Goal: Find specific page/section: Find specific page/section

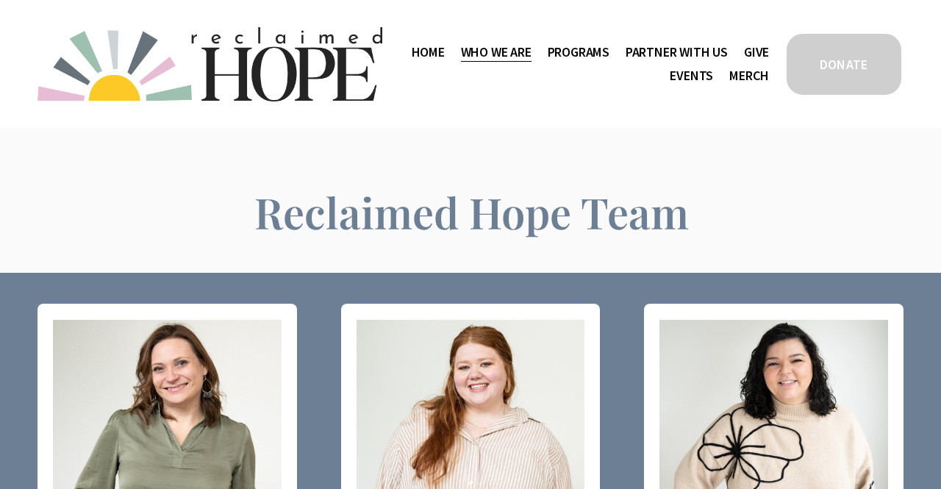
click at [0, 0] on span "Staff & Board" at bounding box center [0, 0] width 0 height 0
